Goal: Check status: Check status

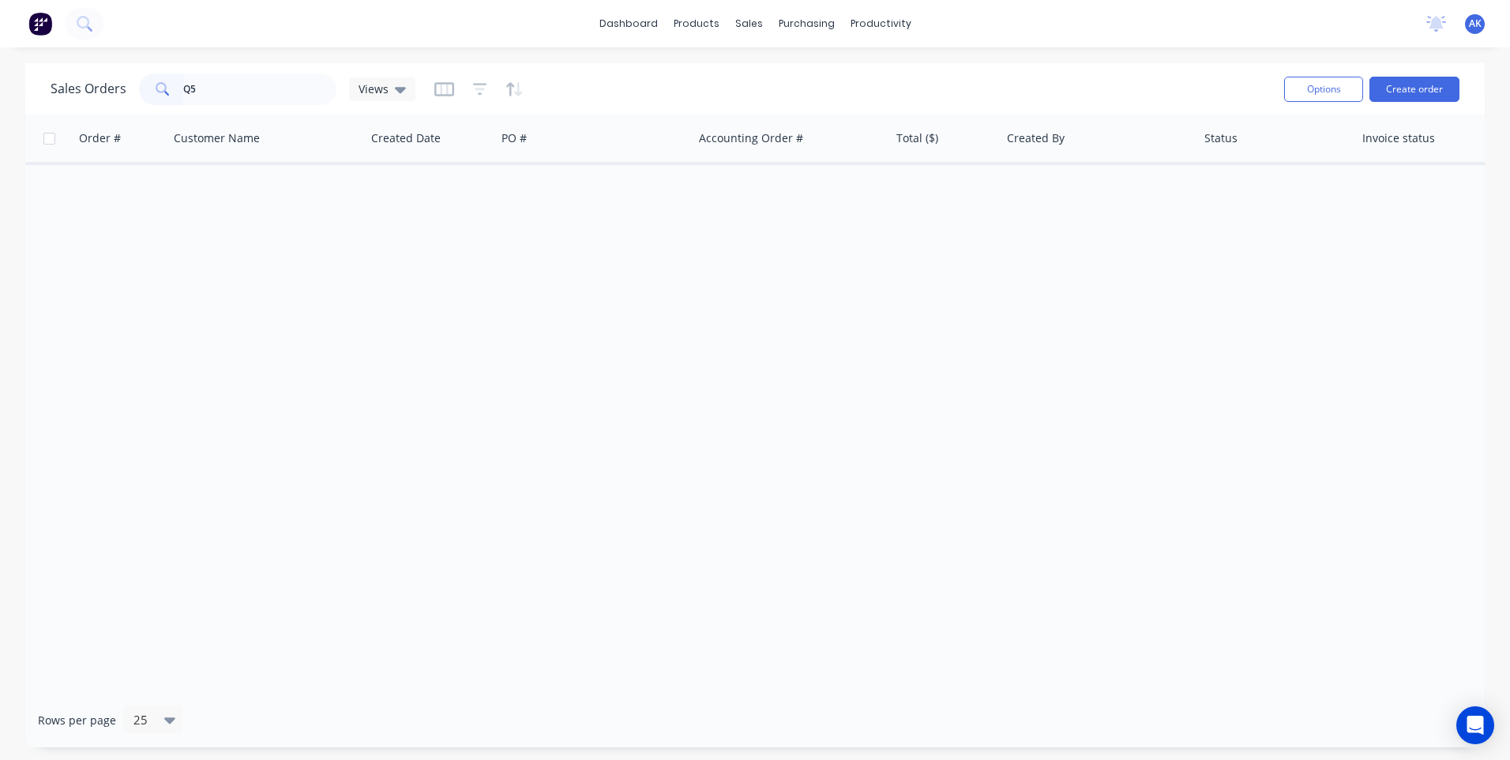
type input "Q"
type input "98548"
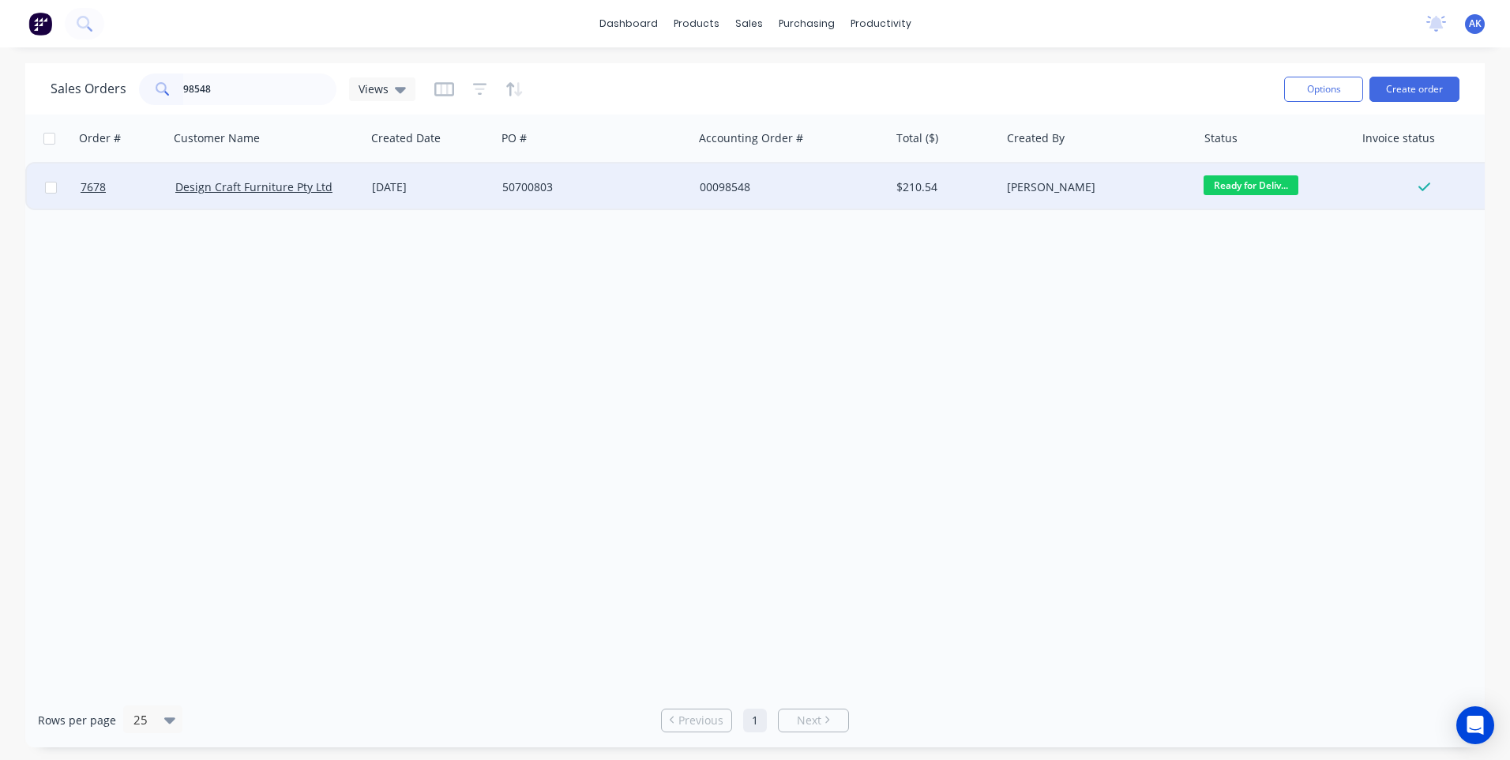
click at [417, 190] on div "[DATE]" at bounding box center [431, 187] width 118 height 16
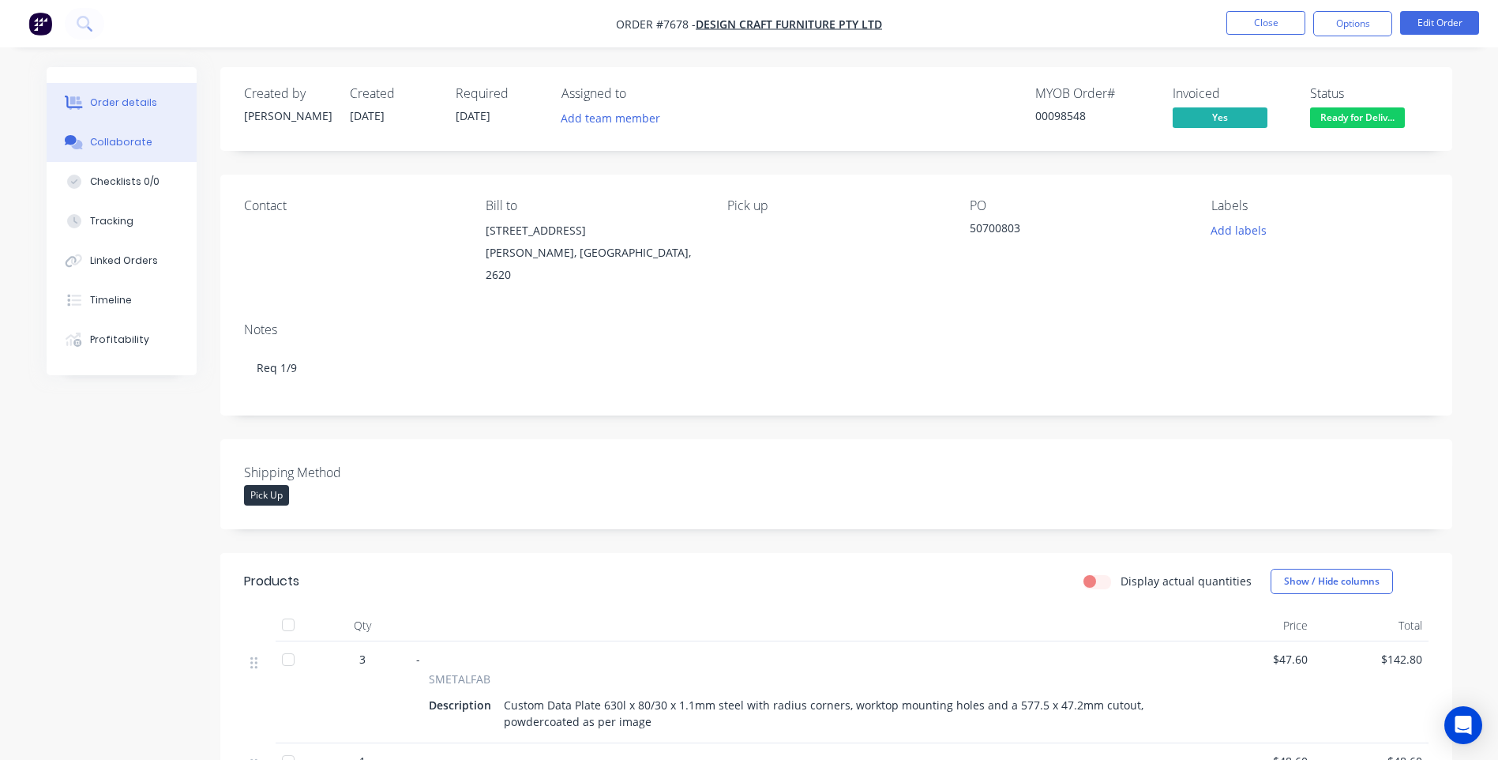
click at [126, 137] on div "Collaborate" at bounding box center [121, 142] width 62 height 14
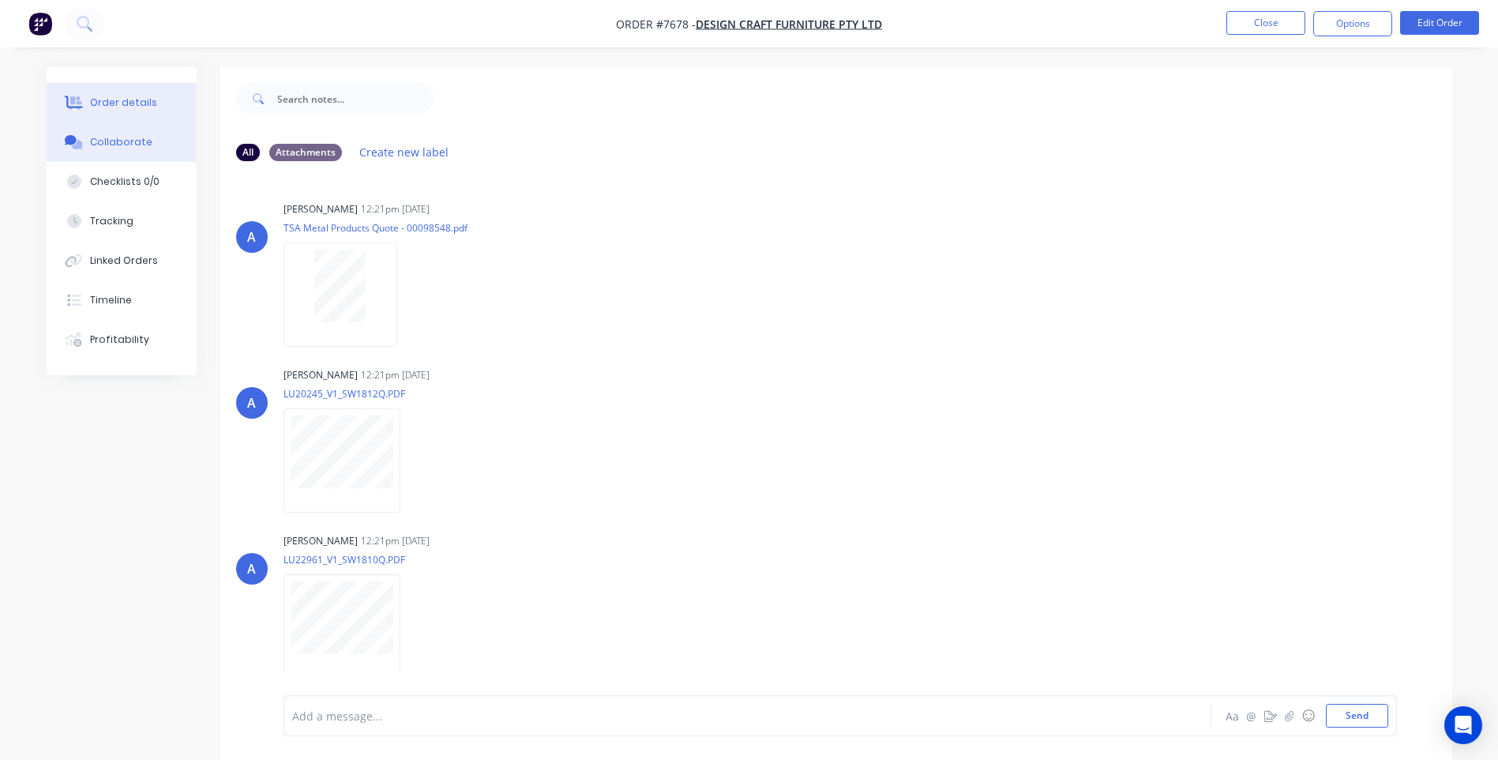
click at [153, 105] on button "Order details" at bounding box center [122, 102] width 150 height 39
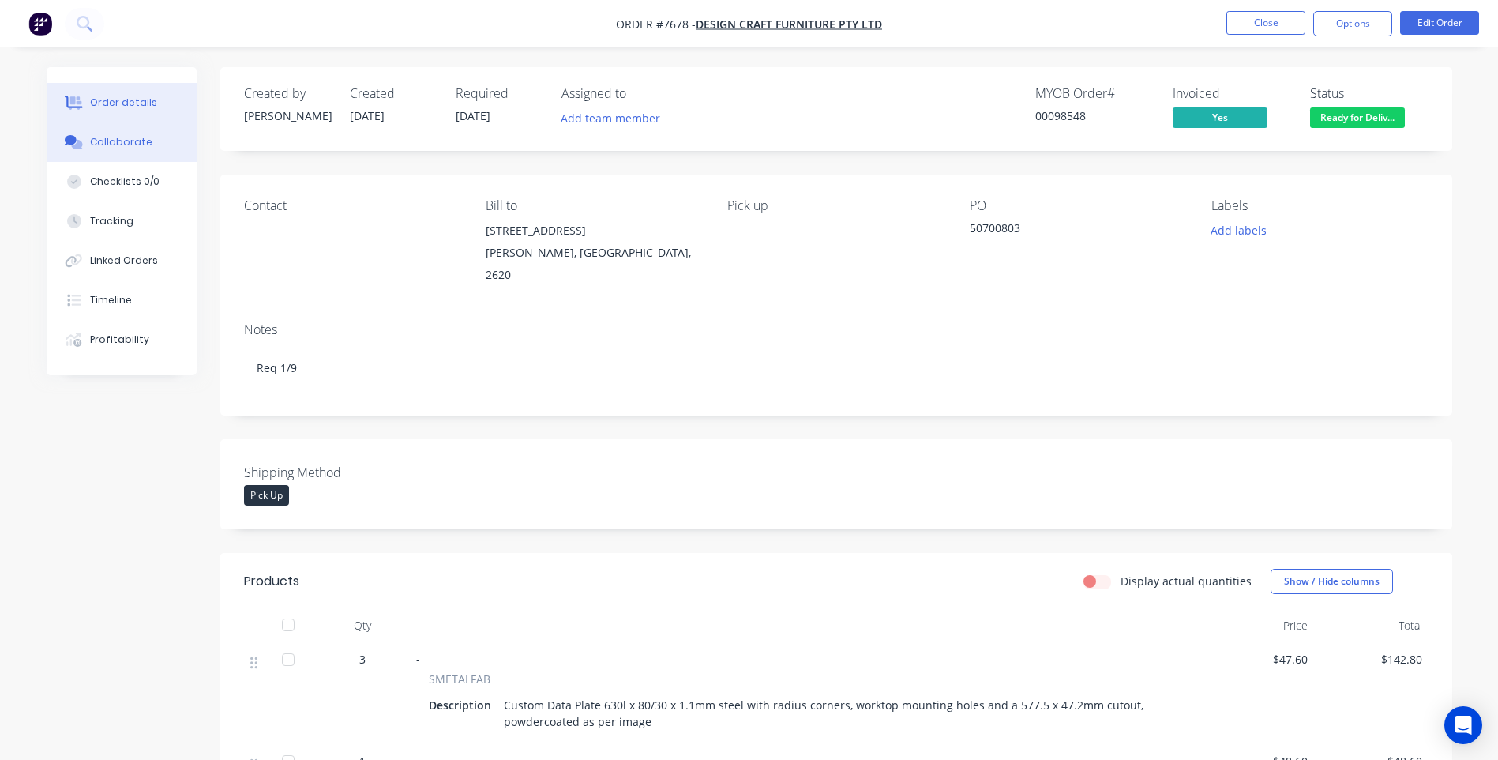
click at [133, 146] on div "Collaborate" at bounding box center [121, 142] width 62 height 14
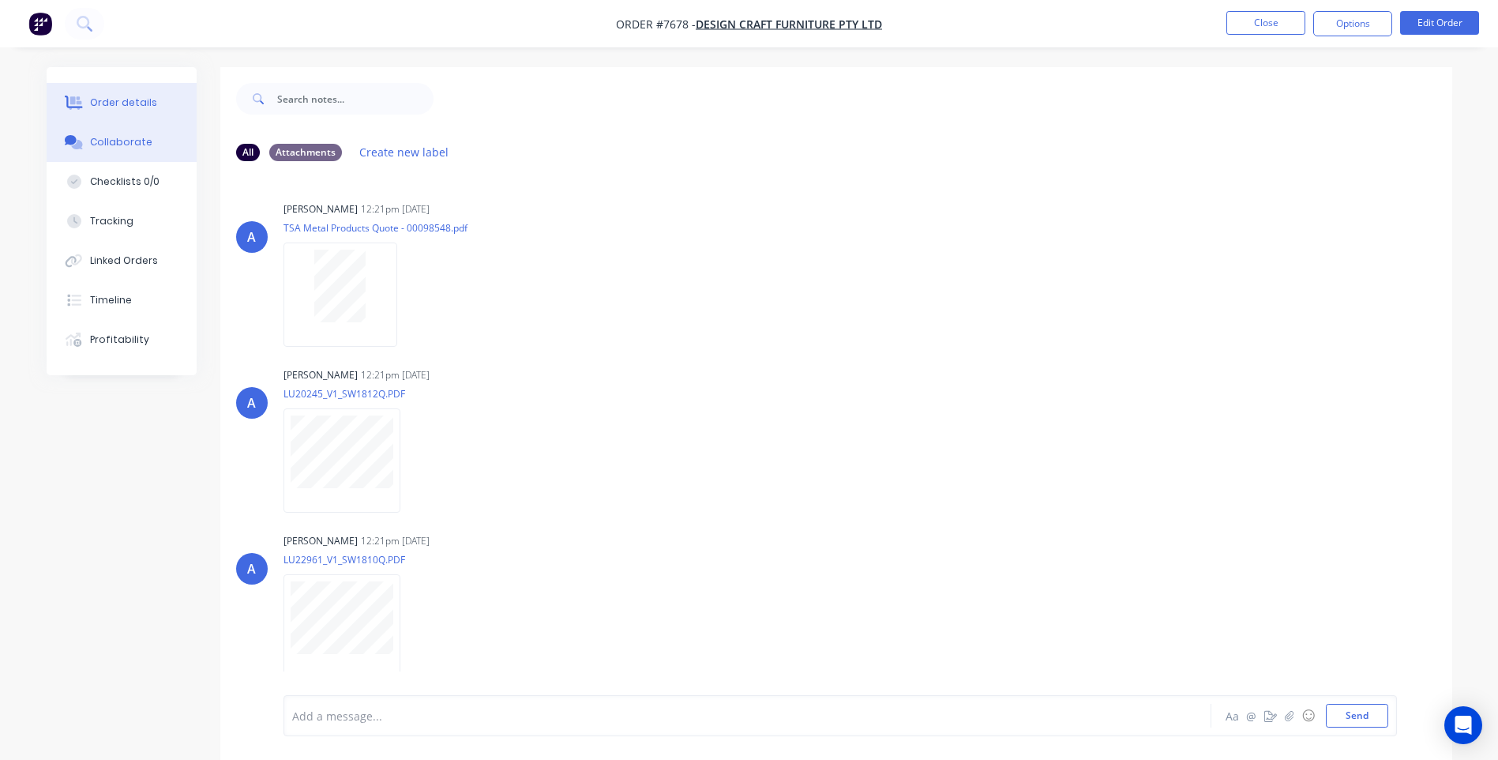
click at [128, 93] on button "Order details" at bounding box center [122, 102] width 150 height 39
